Goal: Task Accomplishment & Management: Manage account settings

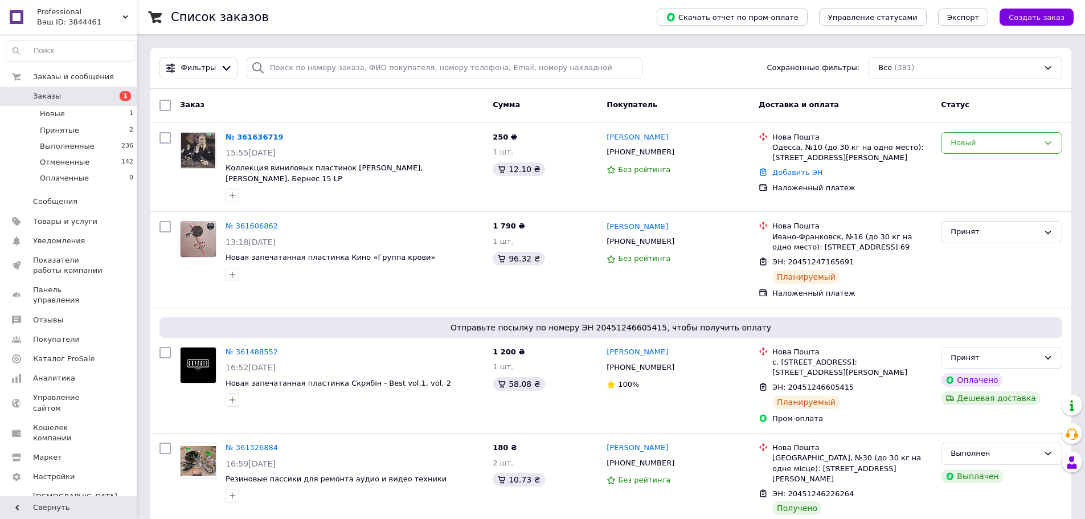
click at [214, 322] on span "Отправьте посылку по номеру ЭН 20451246605415, чтобы получить оплату" at bounding box center [611, 327] width 894 height 11
click at [1050, 228] on icon at bounding box center [1047, 232] width 9 height 9
click at [985, 247] on li "Выполнен" at bounding box center [1001, 255] width 120 height 21
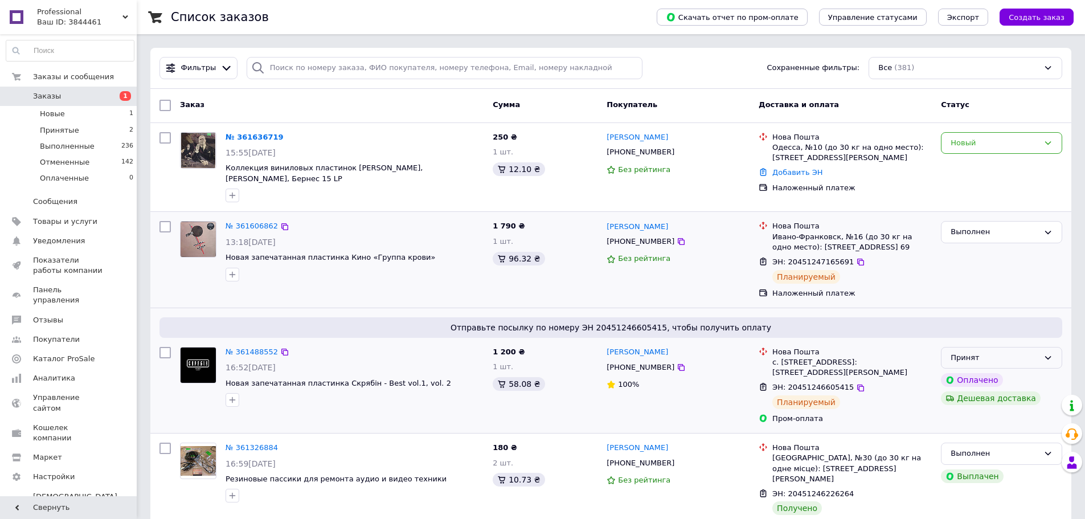
click at [1051, 356] on icon at bounding box center [1048, 357] width 6 height 3
click at [976, 372] on li "Выполнен" at bounding box center [1001, 381] width 120 height 21
